Goal: Communication & Community: Ask a question

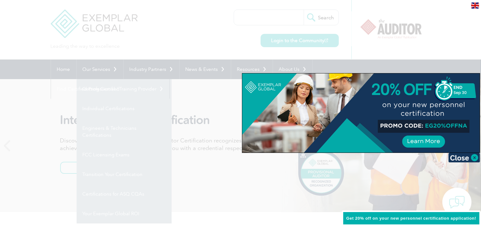
click at [211, 168] on div at bounding box center [240, 113] width 481 height 226
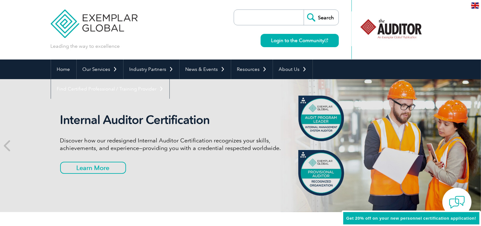
click at [0, 0] on link "Getting Certified" at bounding box center [0, 0] width 0 height 0
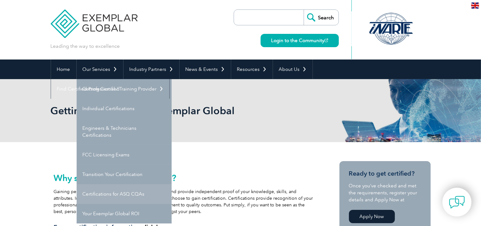
click at [111, 193] on link "Certifications for ASQ CQAs" at bounding box center [124, 194] width 95 height 20
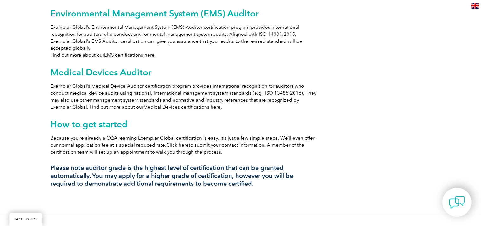
scroll to position [470, 0]
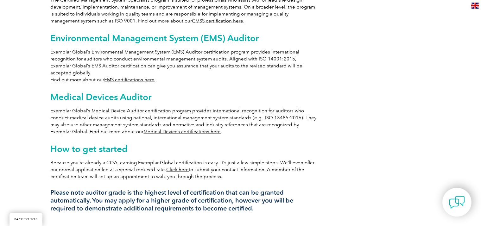
click at [167, 167] on link "Click here" at bounding box center [178, 170] width 22 height 6
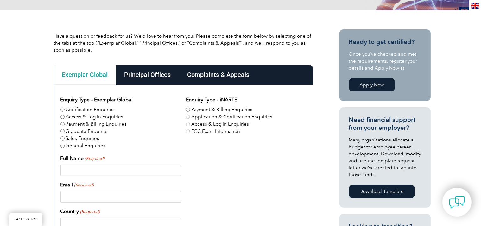
scroll to position [134, 0]
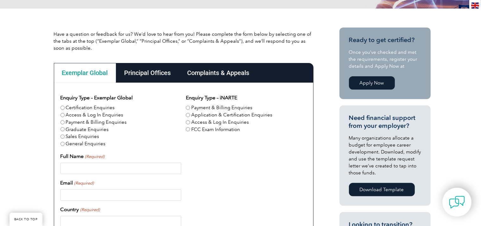
click at [161, 76] on div "Principal Offices" at bounding box center [147, 73] width 63 height 20
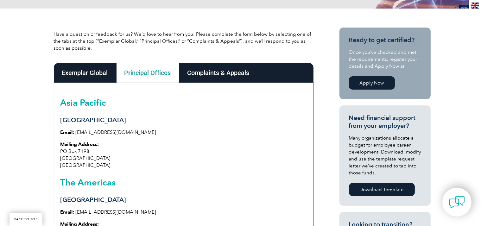
click at [210, 74] on div "Complaints & Appeals" at bounding box center [218, 73] width 79 height 20
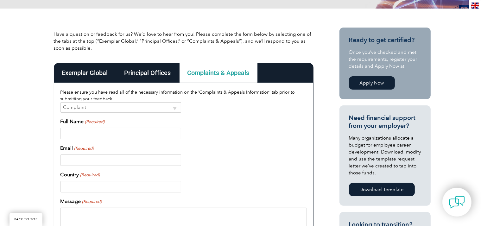
click at [73, 77] on div "Exemplar Global" at bounding box center [85, 73] width 62 height 20
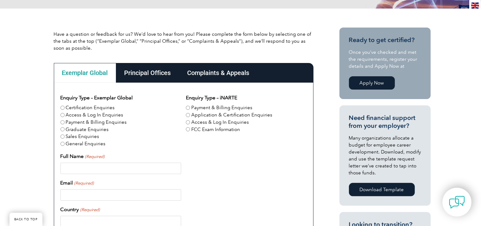
click at [61, 108] on input "Certification Enquiries" at bounding box center [63, 108] width 4 height 4
radio input "true"
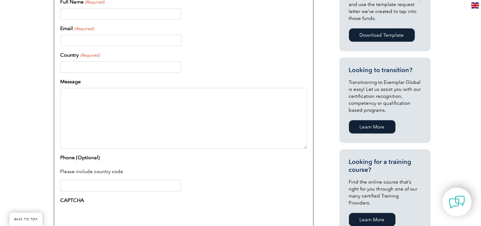
scroll to position [267, 0]
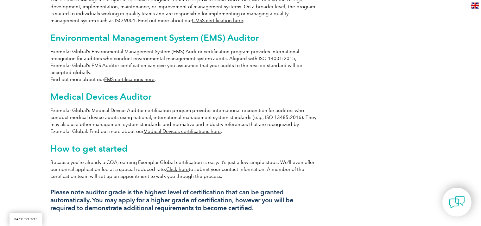
scroll to position [470, 0]
drag, startPoint x: 199, startPoint y: 149, endPoint x: 141, endPoint y: 146, distance: 57.7
click at [141, 159] on p "Because you’re already a CQA, earning Exemplar Global certification is easy. It…" at bounding box center [184, 169] width 266 height 21
drag, startPoint x: 136, startPoint y: 148, endPoint x: 182, endPoint y: 149, distance: 45.6
click at [182, 159] on p "Because you’re already a CQA, earning Exemplar Global certification is easy. It…" at bounding box center [184, 169] width 266 height 21
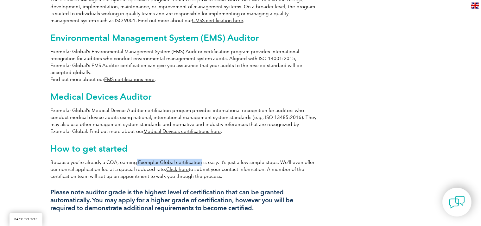
drag, startPoint x: 198, startPoint y: 148, endPoint x: 135, endPoint y: 148, distance: 63.0
click at [135, 159] on p "Because you’re already a CQA, earning Exemplar Global certification is easy. It…" at bounding box center [184, 169] width 266 height 21
copy p "Exemplar Global certification"
click at [167, 167] on link "Click here" at bounding box center [178, 170] width 22 height 6
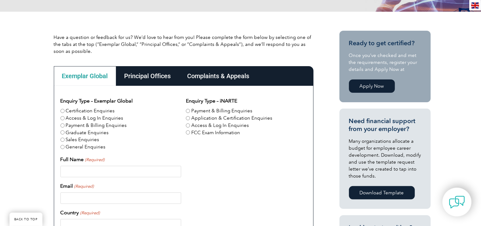
scroll to position [226, 0]
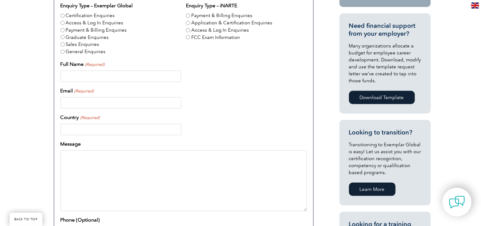
click at [112, 80] on input "Full Name (Required)" at bounding box center [121, 76] width 121 height 11
click at [63, 15] on input "Certification Enquiries" at bounding box center [63, 16] width 4 height 4
radio input "true"
click at [96, 81] on input "Full Name (Required)" at bounding box center [121, 76] width 121 height 11
type input "[PERSON_NAME]"
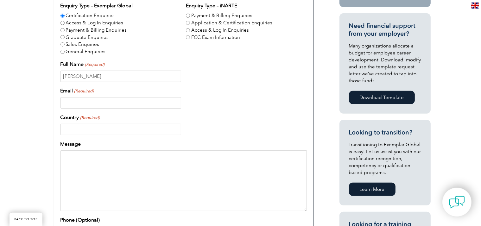
type input "[EMAIL_ADDRESS][DOMAIN_NAME]"
type input "CA"
type input "6478623030"
drag, startPoint x: 112, startPoint y: 104, endPoint x: 9, endPoint y: 106, distance: 103.6
click at [61, 106] on input "fzi.dariush@gmail.com" at bounding box center [121, 102] width 121 height 11
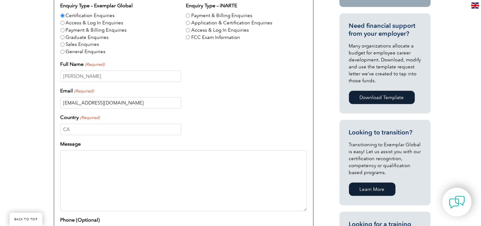
type input "dariush.firouzi@gmail.com"
type input "Canada"
click at [150, 173] on textarea "Message" at bounding box center [184, 180] width 246 height 61
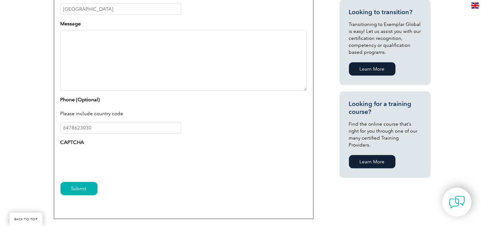
scroll to position [360, 0]
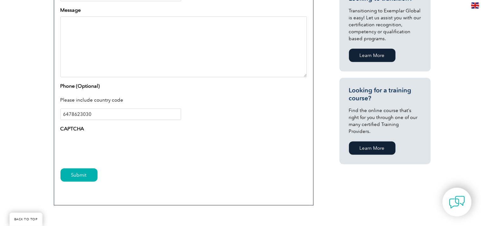
drag, startPoint x: 99, startPoint y: 118, endPoint x: 42, endPoint y: 115, distance: 57.4
click at [61, 115] on input "6478623030" at bounding box center [121, 114] width 121 height 11
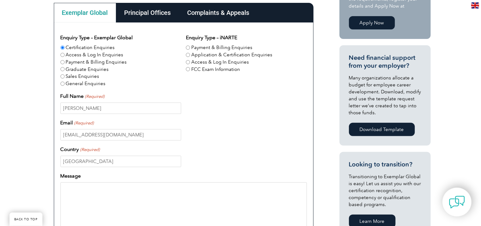
scroll to position [226, 0]
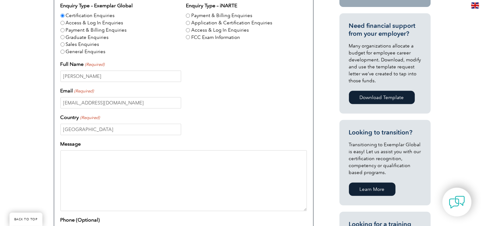
click at [109, 174] on textarea "Message" at bounding box center [184, 180] width 246 height 61
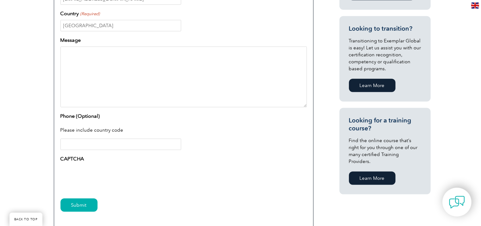
scroll to position [328, 0]
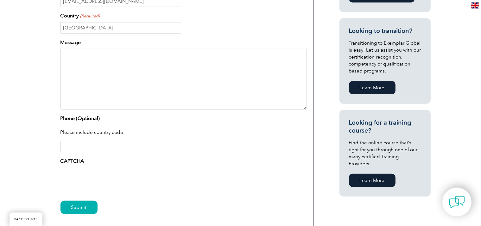
click at [134, 75] on textarea "Message" at bounding box center [184, 79] width 246 height 61
click at [158, 56] on textarea "I hold a ASQ CQA certificate; also recently p" at bounding box center [184, 79] width 246 height 61
click at [160, 56] on textarea "I hold a ASQ CQA certificate; also recently p" at bounding box center [184, 79] width 246 height 61
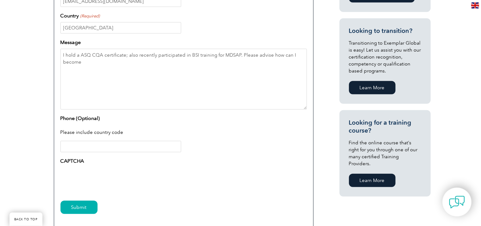
scroll to position [261, 0]
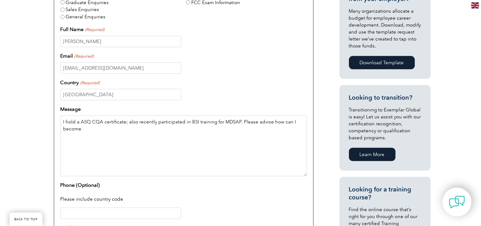
click at [116, 132] on textarea "I hold a ASQ CQA certificate; also recently participated in BSI training for MD…" at bounding box center [184, 146] width 246 height 61
drag, startPoint x: 161, startPoint y: 137, endPoint x: 0, endPoint y: 105, distance: 163.8
click at [61, 116] on textarea "I hold a ASQ CQA certificate; also recently participated in BSI training for MD…" at bounding box center [184, 146] width 246 height 61
click at [203, 134] on textarea "I hold a ASQ CQA certificate; also recently participated in BSI training for MD…" at bounding box center [184, 146] width 246 height 61
drag, startPoint x: 136, startPoint y: 123, endPoint x: 125, endPoint y: 124, distance: 11.5
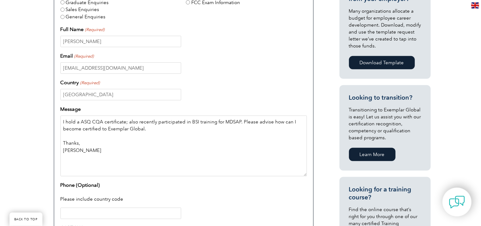
click at [125, 124] on textarea "I hold a ASQ CQA certificate; also recently participated in BSI training for MD…" at bounding box center [184, 146] width 246 height 61
drag, startPoint x: 270, startPoint y: 122, endPoint x: 256, endPoint y: 124, distance: 14.0
click at [256, 124] on textarea "I hold a ASQ CQA certificate and have recently completed BSI training for MDSAP…" at bounding box center [184, 146] width 246 height 61
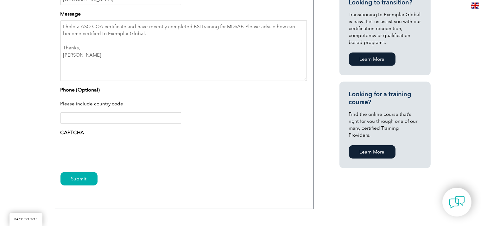
scroll to position [331, 0]
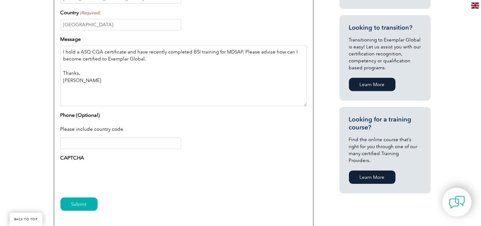
drag, startPoint x: 272, startPoint y: 53, endPoint x: 257, endPoint y: 54, distance: 15.6
click at [257, 54] on textarea "I hold a ASQ CQA certificate and have recently completed BSI training for MDSAP…" at bounding box center [184, 76] width 246 height 61
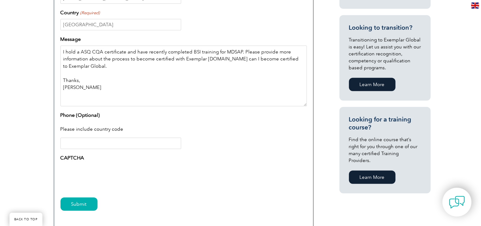
drag, startPoint x: 249, startPoint y: 69, endPoint x: 221, endPoint y: 59, distance: 29.3
click at [221, 59] on textarea "I hold a ASQ CQA certificate and have recently completed BSI training for MDSAP…" at bounding box center [184, 76] width 246 height 61
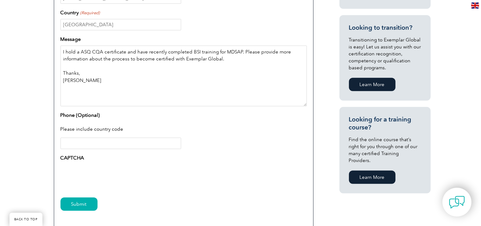
type textarea "I hold a ASQ CQA certificate and have recently completed BSI training for MDSAP…"
click at [78, 145] on input "Phone (Optional)" at bounding box center [121, 143] width 121 height 11
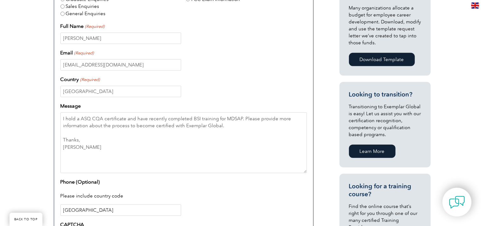
scroll to position [197, 0]
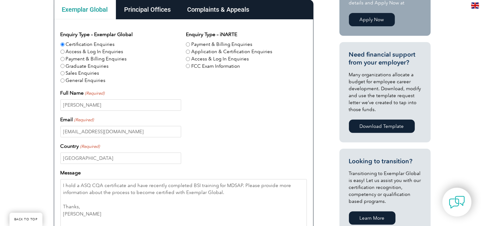
type input "Canada"
click at [61, 185] on textarea "I hold a ASQ CQA certificate and have recently completed BSI training for MDSAP…" at bounding box center [184, 209] width 246 height 61
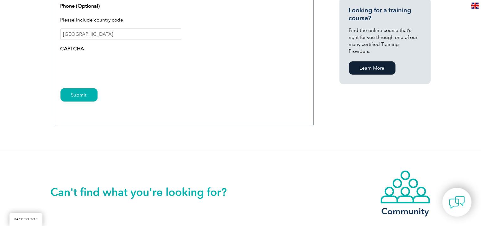
scroll to position [465, 0]
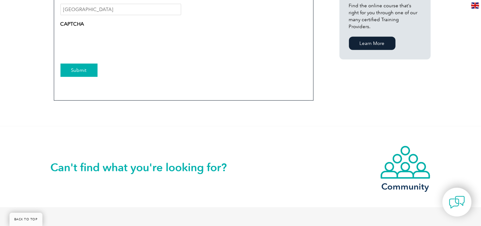
type textarea "Hellom I hold a ASQ CQA certificate and have recently completed BSI training fo…"
click at [85, 75] on input "Submit" at bounding box center [79, 70] width 37 height 13
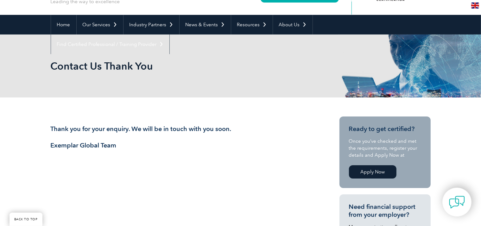
scroll to position [67, 0]
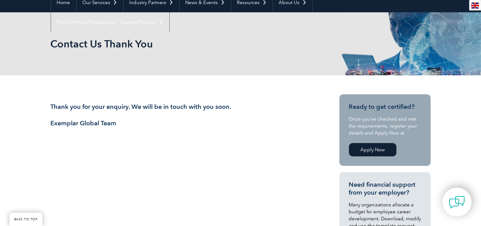
click at [370, 151] on link "Apply Now" at bounding box center [373, 149] width 48 height 13
